Goal: Task Accomplishment & Management: Manage account settings

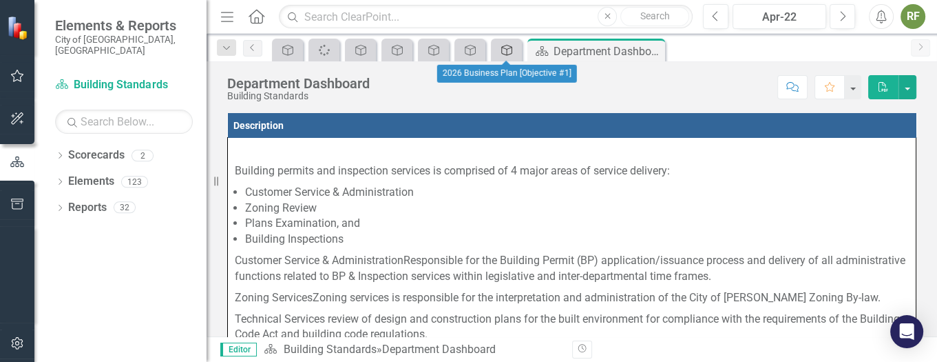
click at [512, 45] on icon "Objective" at bounding box center [507, 50] width 14 height 11
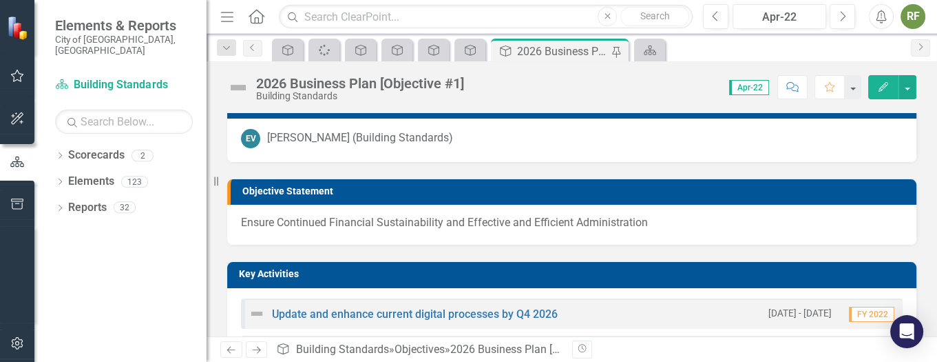
scroll to position [309, 0]
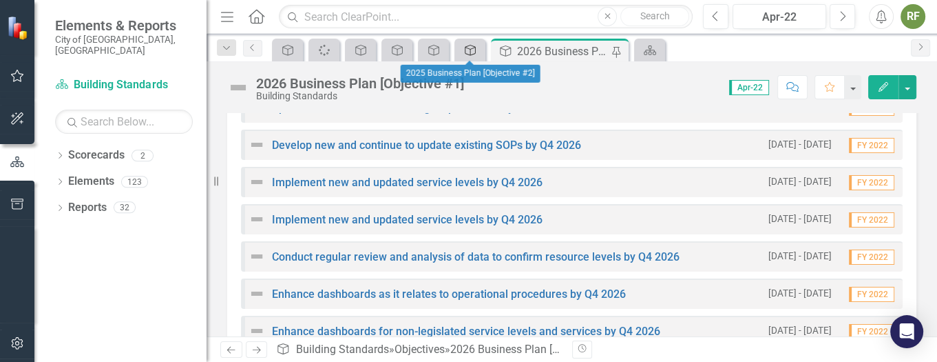
click at [465, 52] on icon at bounding box center [470, 50] width 11 height 11
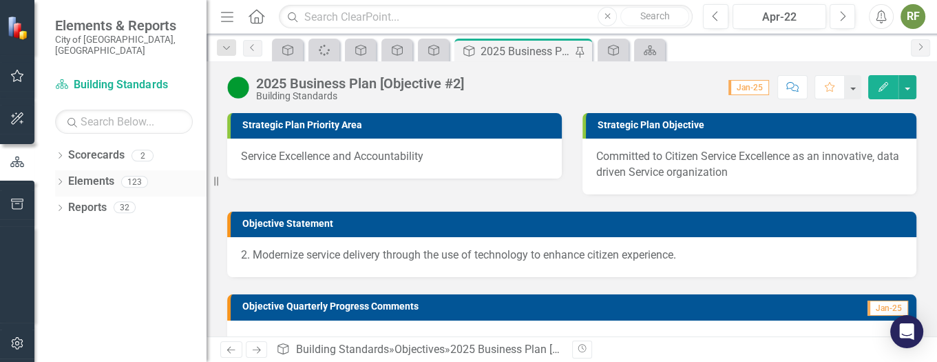
click at [65, 170] on div "Dropdown Elements 123" at bounding box center [131, 183] width 152 height 26
click at [62, 179] on icon "Dropdown" at bounding box center [60, 183] width 10 height 8
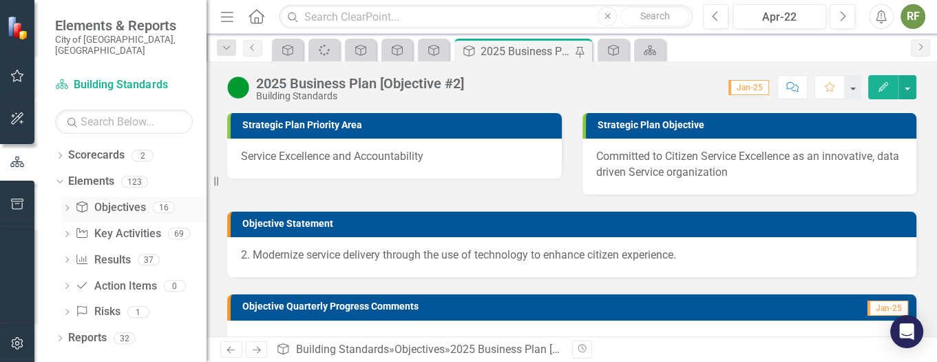
click at [72, 196] on div "Dropdown Objective Objectives 16" at bounding box center [134, 209] width 145 height 26
click at [123, 200] on link "Objective Objectives" at bounding box center [110, 208] width 70 height 16
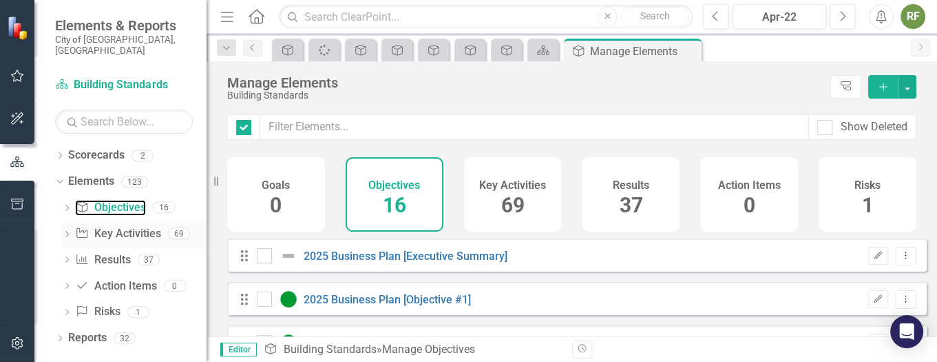
checkbox input "false"
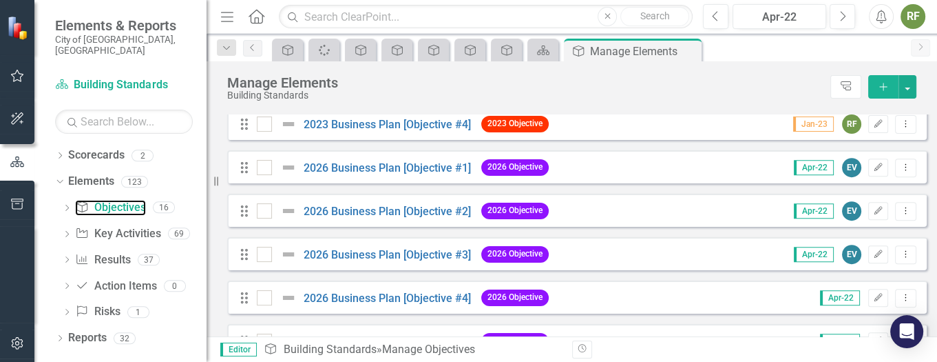
scroll to position [605, 0]
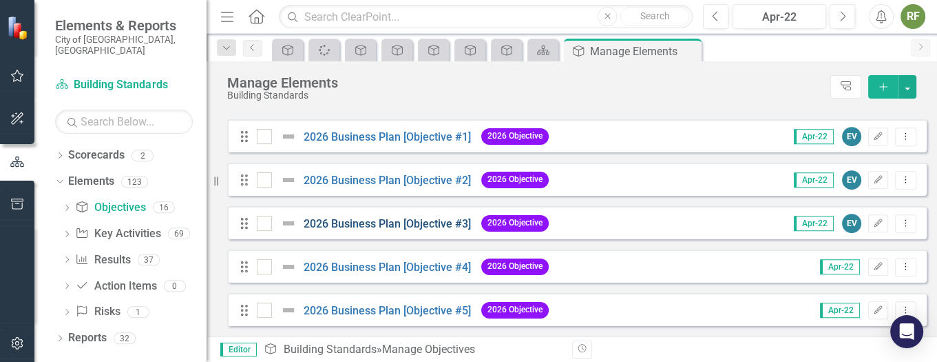
click at [382, 222] on "] "2026 Business Plan [Objective #3]" at bounding box center [387, 223] width 167 height 13
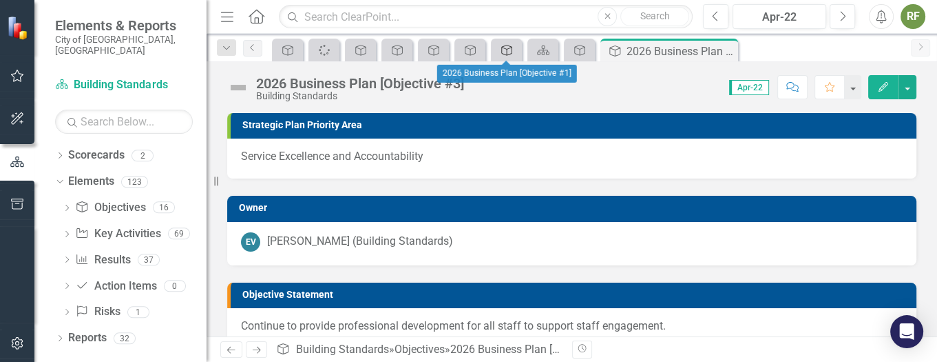
click at [506, 48] on icon "Objective" at bounding box center [507, 50] width 14 height 11
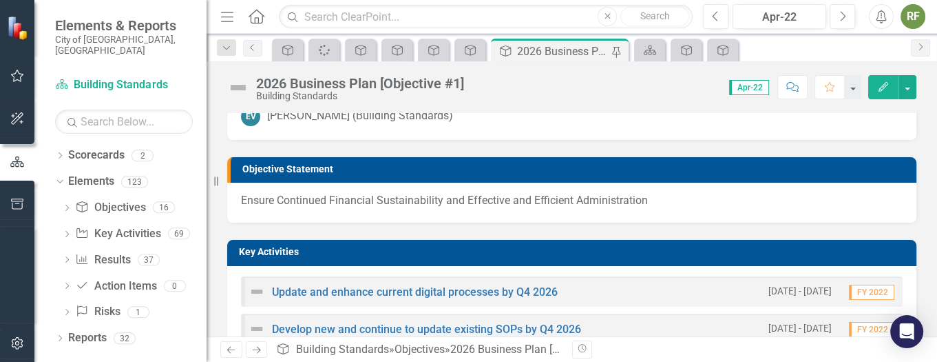
scroll to position [103, 0]
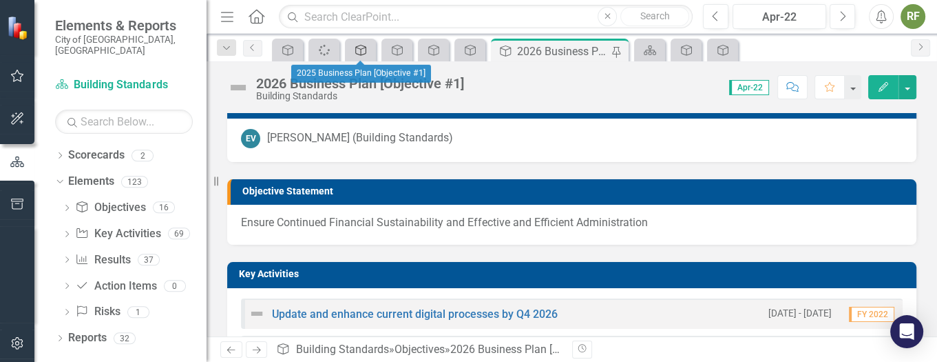
click at [363, 45] on icon "Objective" at bounding box center [361, 50] width 14 height 11
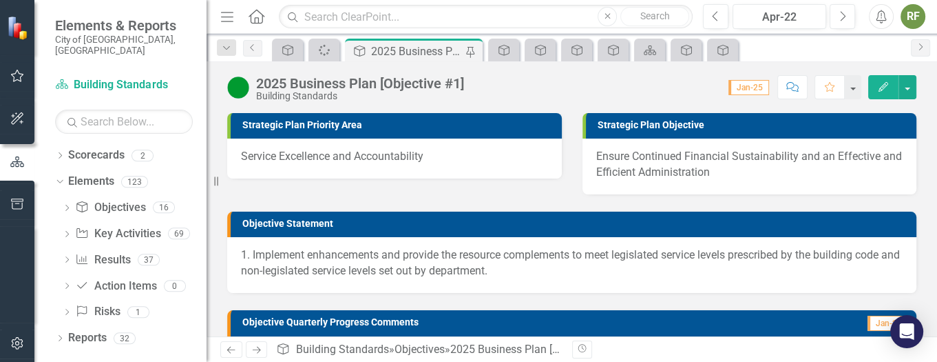
click at [521, 267] on p "1. Implement enhancements and provide the resource complements to meet legislat…" at bounding box center [572, 263] width 662 height 32
click at [614, 45] on icon at bounding box center [613, 50] width 11 height 11
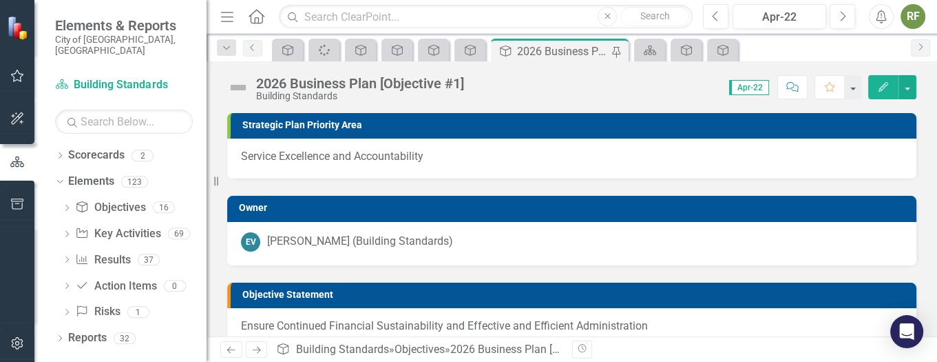
scroll to position [103, 0]
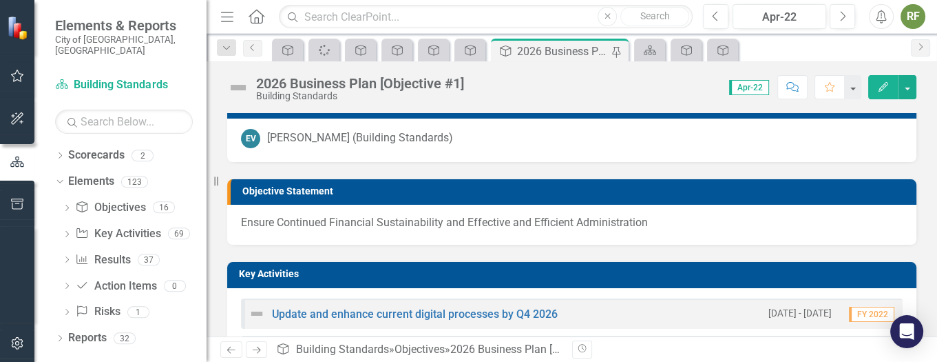
click at [231, 194] on div "Objective Statement" at bounding box center [571, 191] width 689 height 25
click at [228, 194] on div "Objective Statement" at bounding box center [571, 191] width 689 height 25
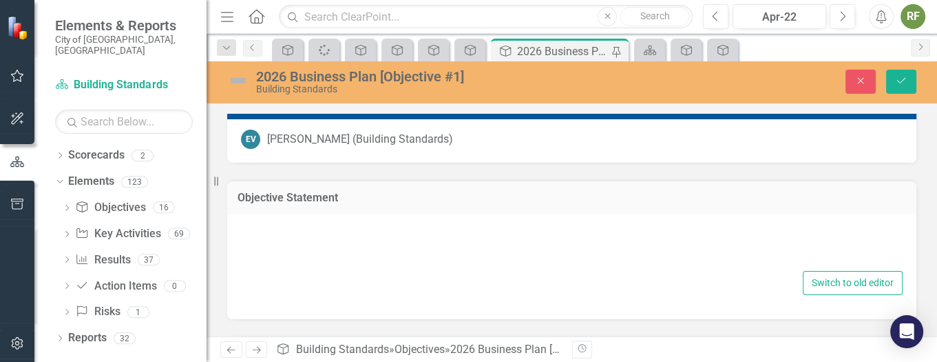
type textarea "<p>Ensure Continued Financial Sustainability and Effective and Efficient Admini…"
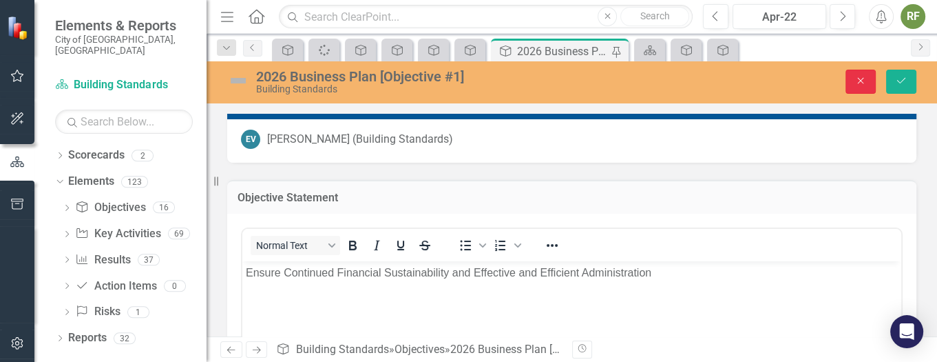
click at [858, 74] on button "Close" at bounding box center [861, 82] width 30 height 24
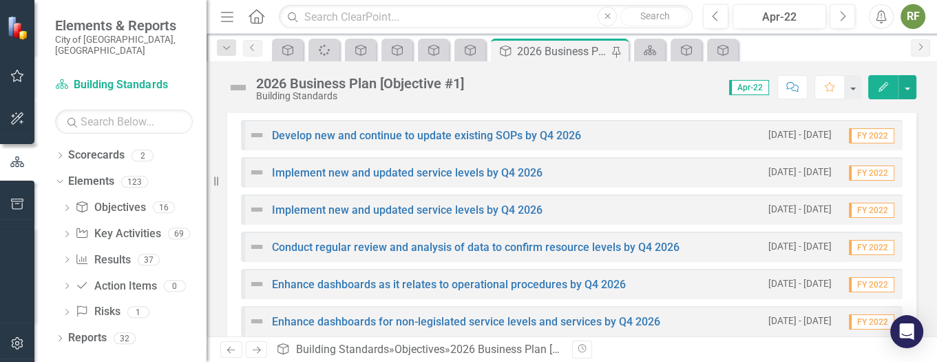
scroll to position [309, 0]
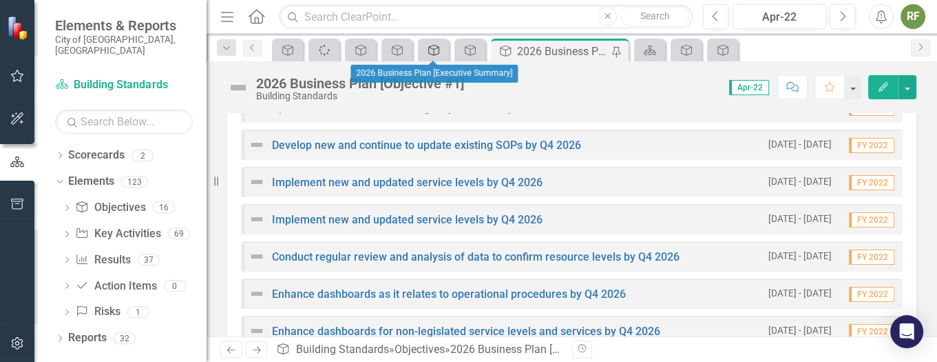
click at [429, 42] on div "Objective" at bounding box center [431, 49] width 19 height 17
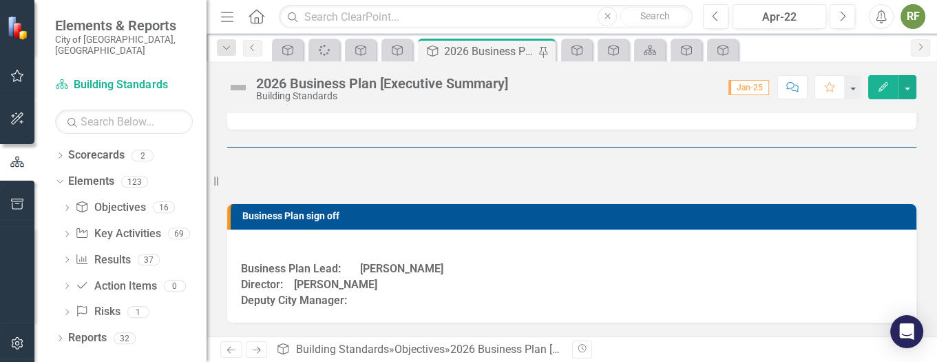
scroll to position [494, 0]
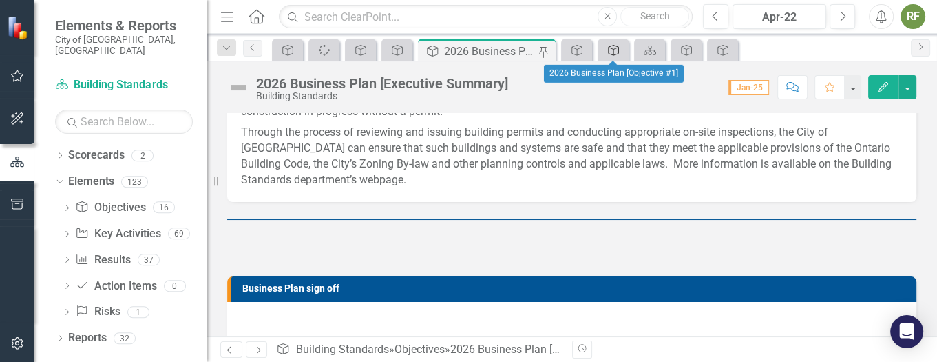
click at [612, 48] on icon at bounding box center [613, 50] width 11 height 11
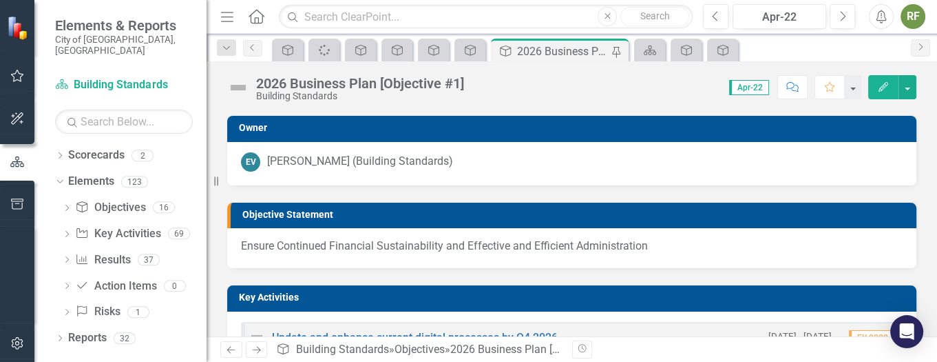
scroll to position [103, 0]
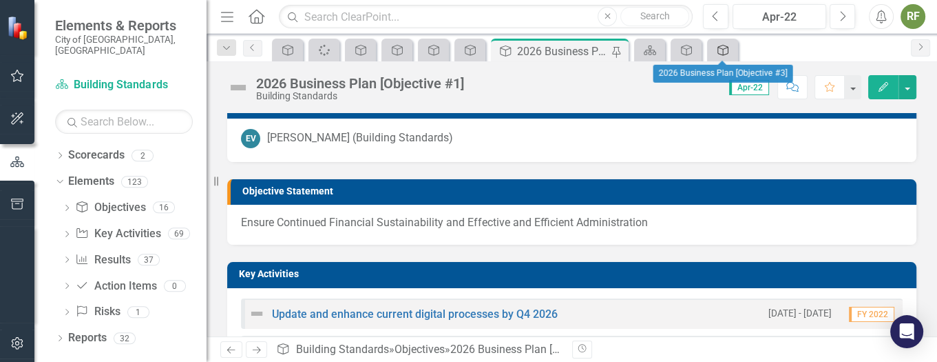
click at [722, 48] on icon "Objective" at bounding box center [723, 50] width 14 height 11
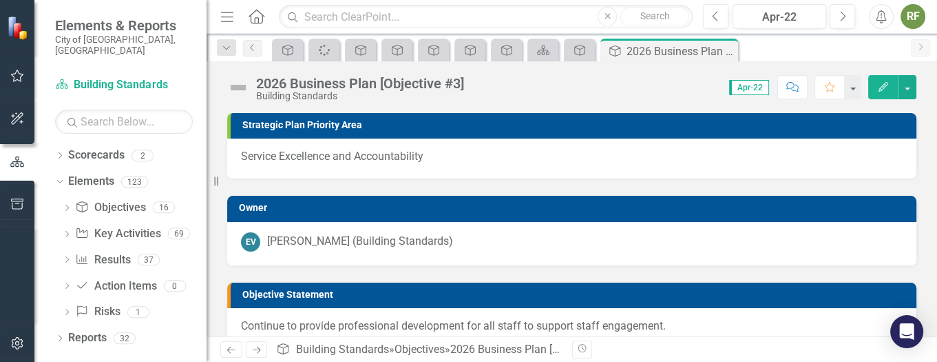
scroll to position [103, 0]
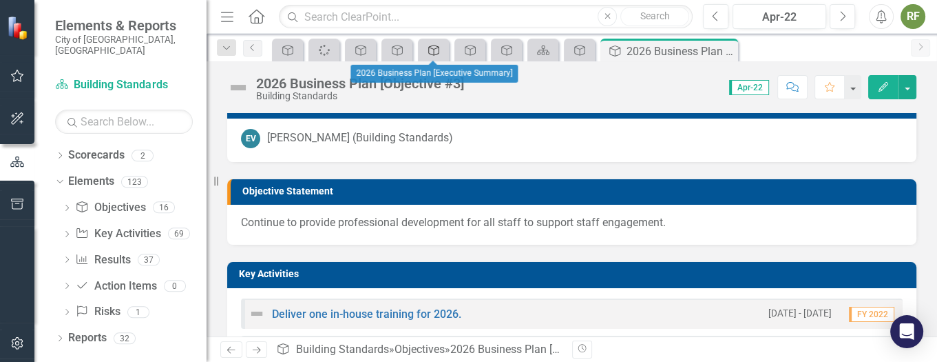
click at [436, 50] on icon "Objective" at bounding box center [434, 50] width 14 height 11
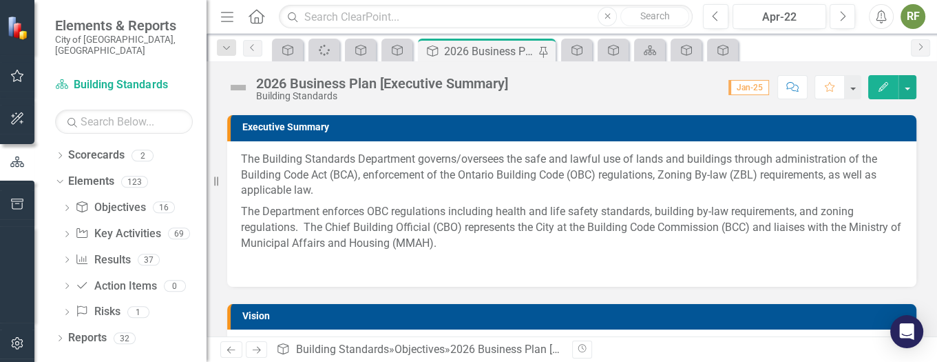
scroll to position [103, 0]
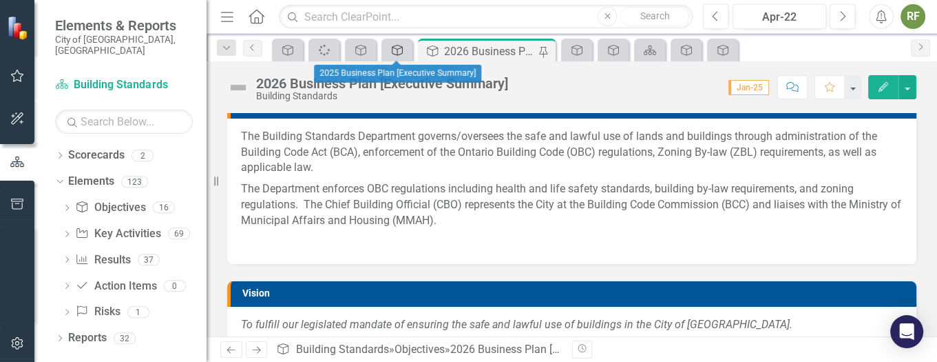
click at [400, 43] on div "Objective" at bounding box center [394, 49] width 19 height 17
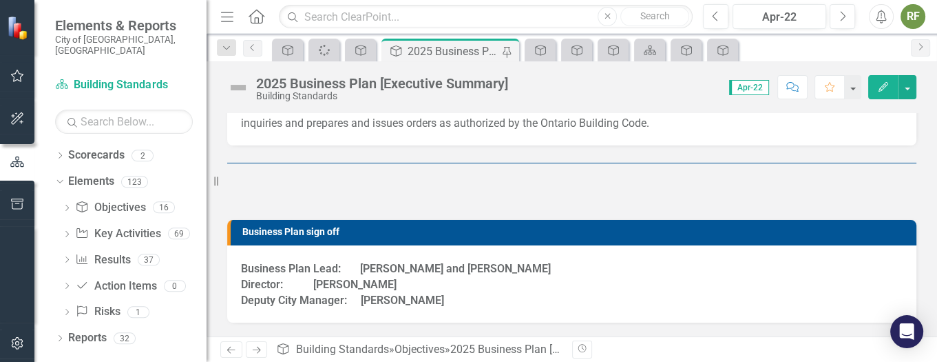
scroll to position [891, 0]
click at [360, 48] on icon at bounding box center [360, 50] width 11 height 11
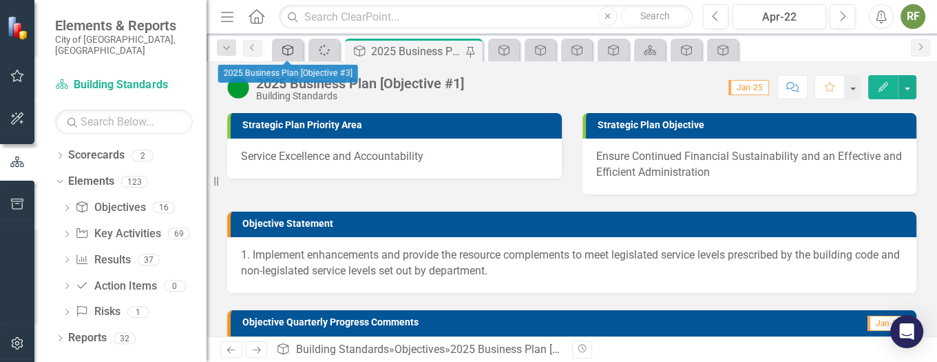
click at [287, 45] on icon "Objective" at bounding box center [288, 50] width 14 height 11
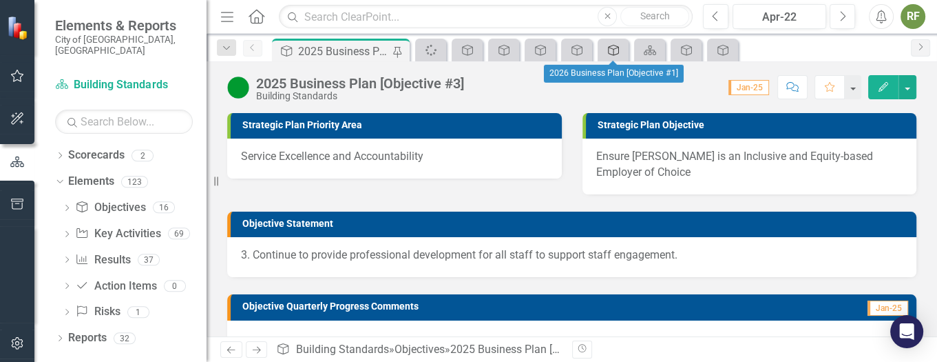
click at [614, 48] on icon "Objective" at bounding box center [614, 50] width 14 height 11
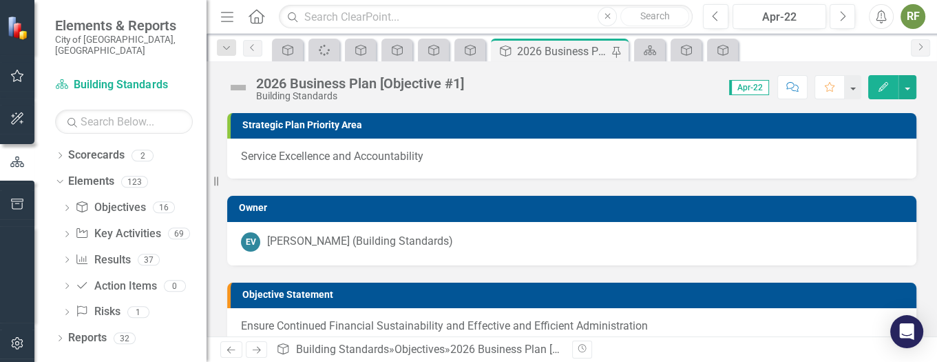
scroll to position [207, 0]
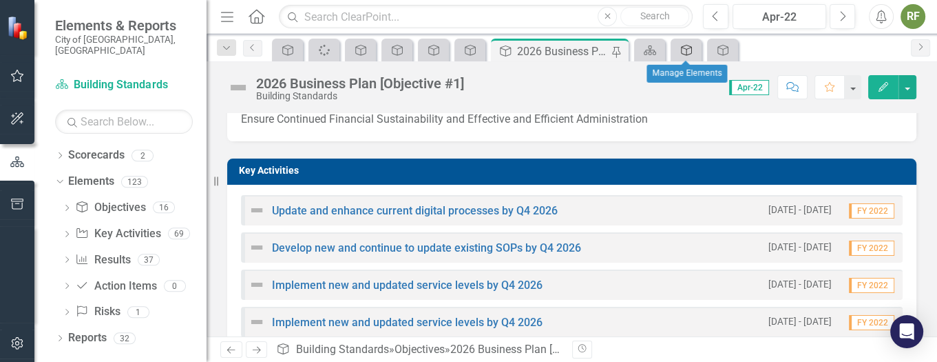
click at [685, 45] on icon "Objective" at bounding box center [687, 50] width 14 height 11
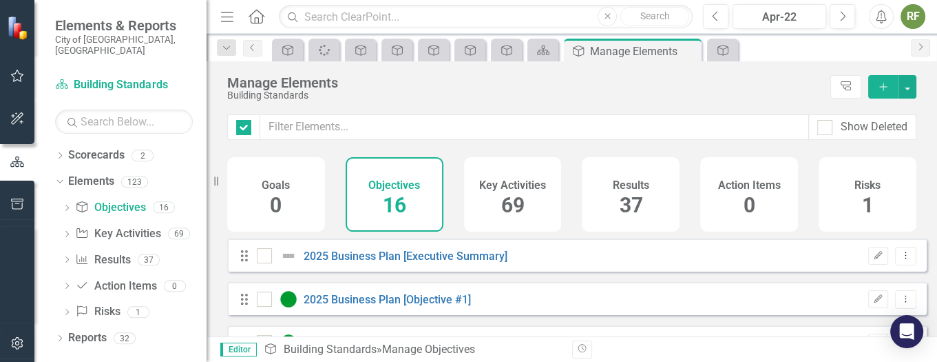
checkbox input "false"
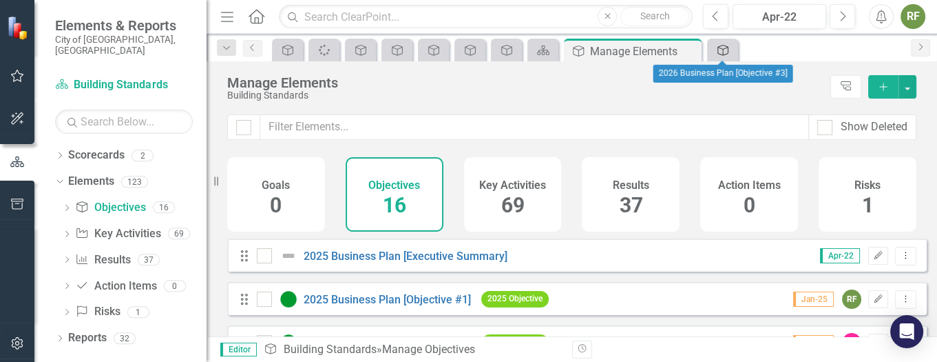
click at [720, 45] on icon "Objective" at bounding box center [723, 50] width 14 height 11
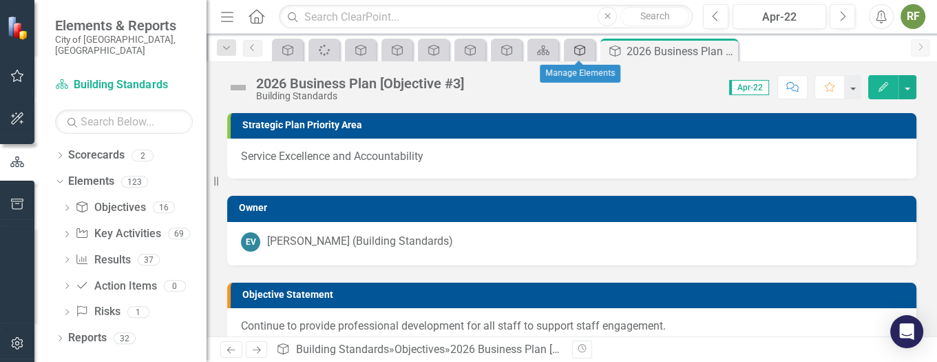
click at [581, 47] on icon "Objective" at bounding box center [580, 50] width 14 height 11
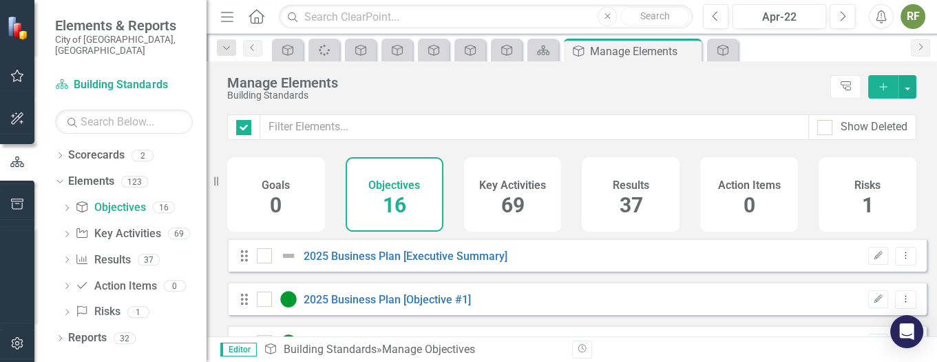
checkbox input "false"
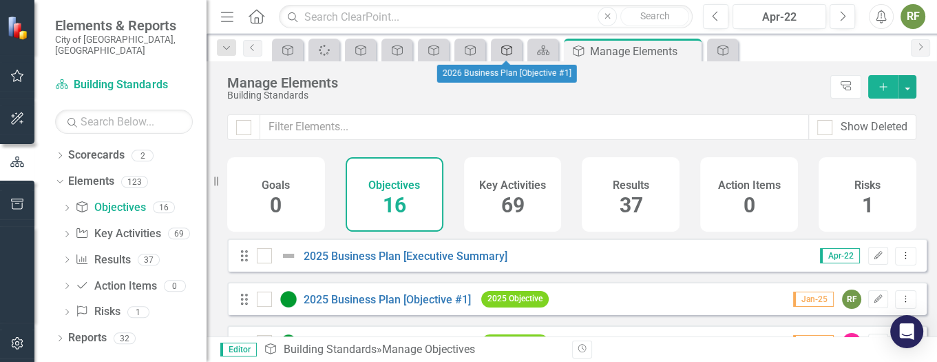
click at [513, 48] on icon "Objective" at bounding box center [507, 50] width 14 height 11
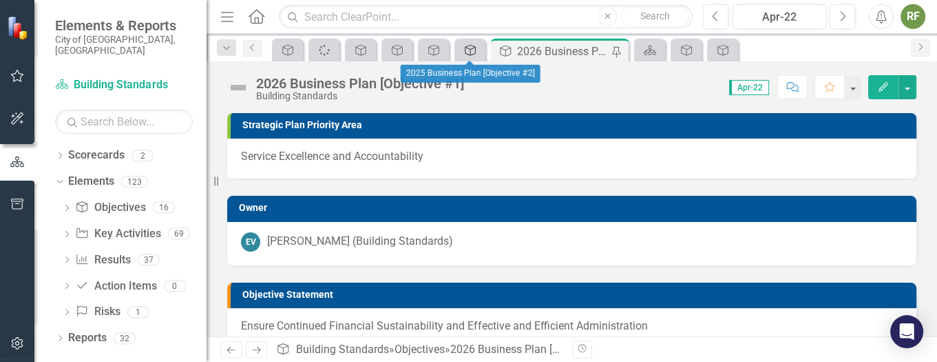
click at [470, 46] on icon "Objective" at bounding box center [471, 50] width 14 height 11
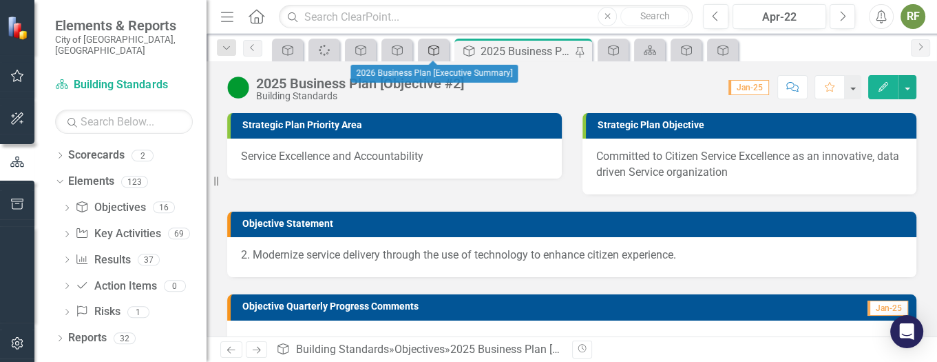
click at [431, 48] on icon at bounding box center [433, 50] width 11 height 11
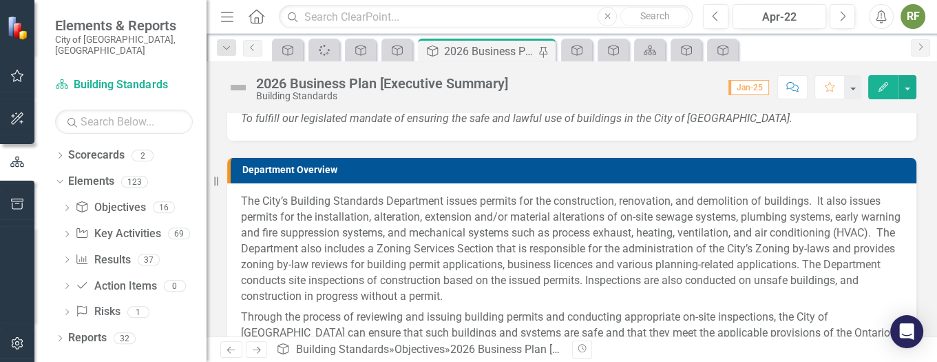
scroll to position [722, 0]
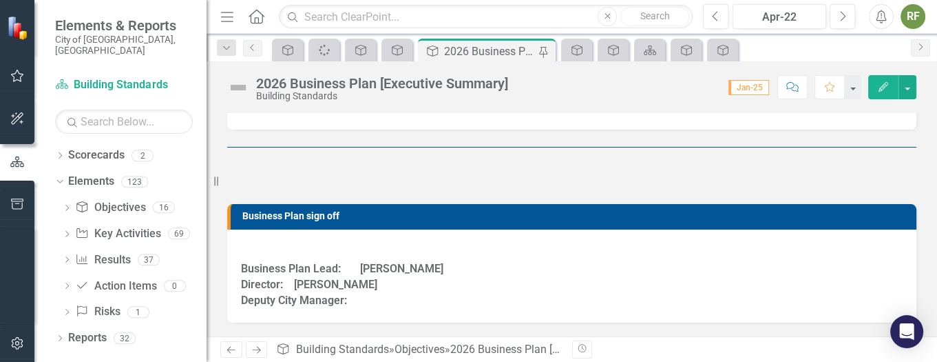
click at [896, 129] on div "The City’s Building Standards Department issues permits for the construction, r…" at bounding box center [571, 27] width 689 height 202
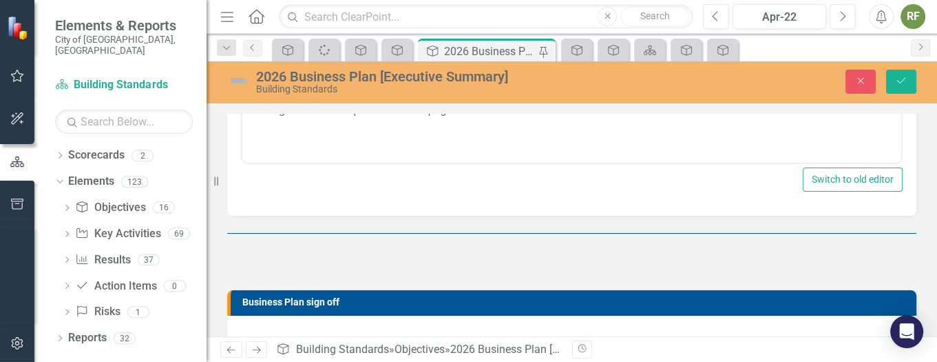
scroll to position [833, 0]
